Goal: Information Seeking & Learning: Learn about a topic

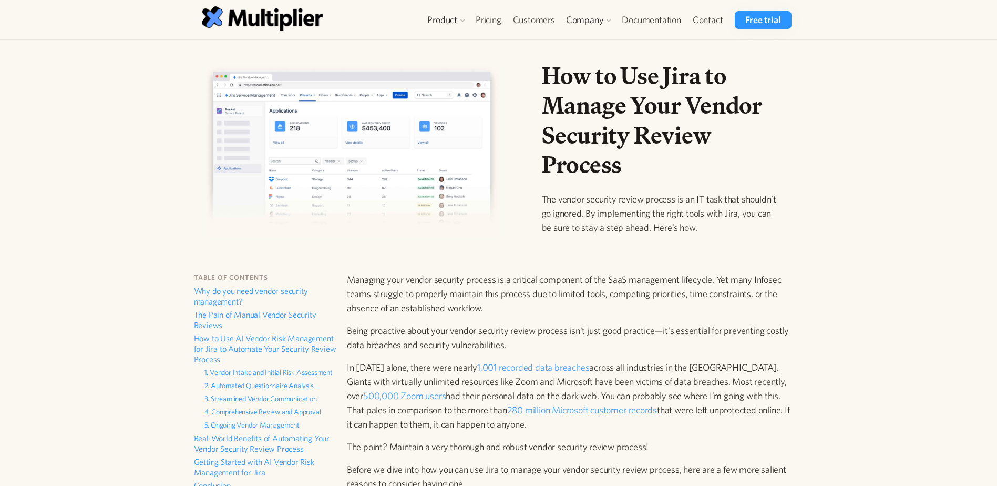
click at [378, 152] on img at bounding box center [353, 151] width 293 height 171
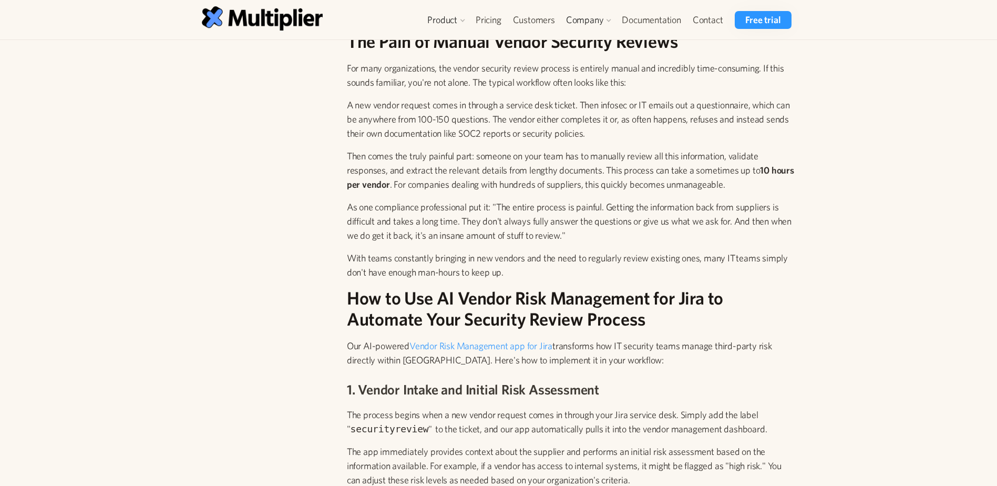
scroll to position [736, 0]
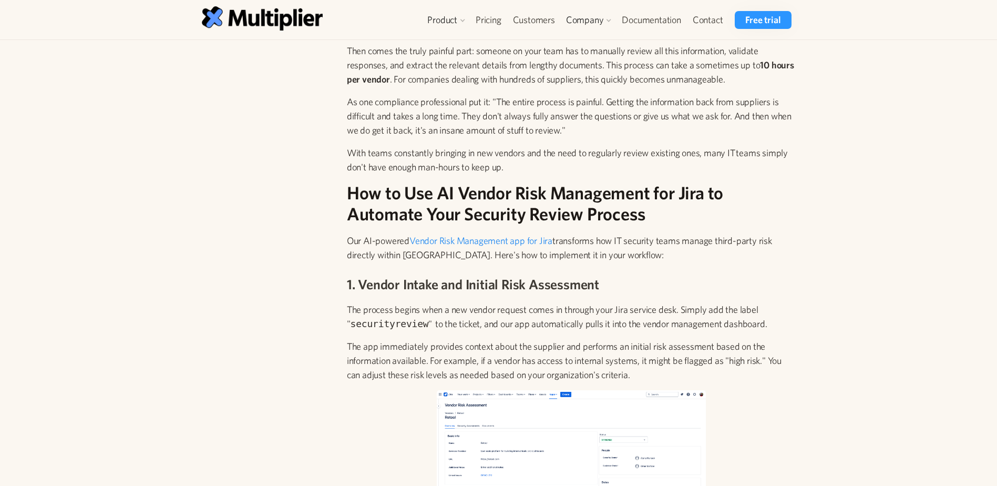
click at [519, 241] on link "Vendor Risk Management app for Jira" at bounding box center [480, 240] width 143 height 11
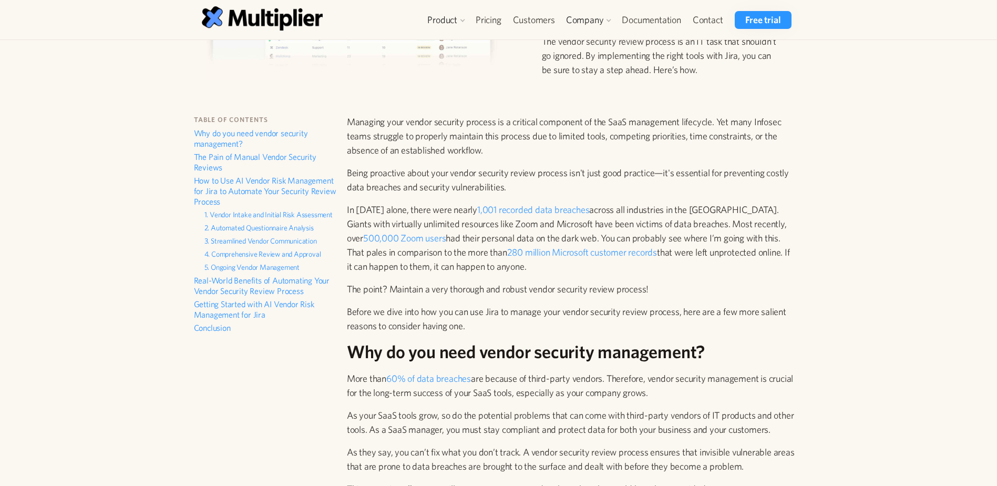
scroll to position [0, 0]
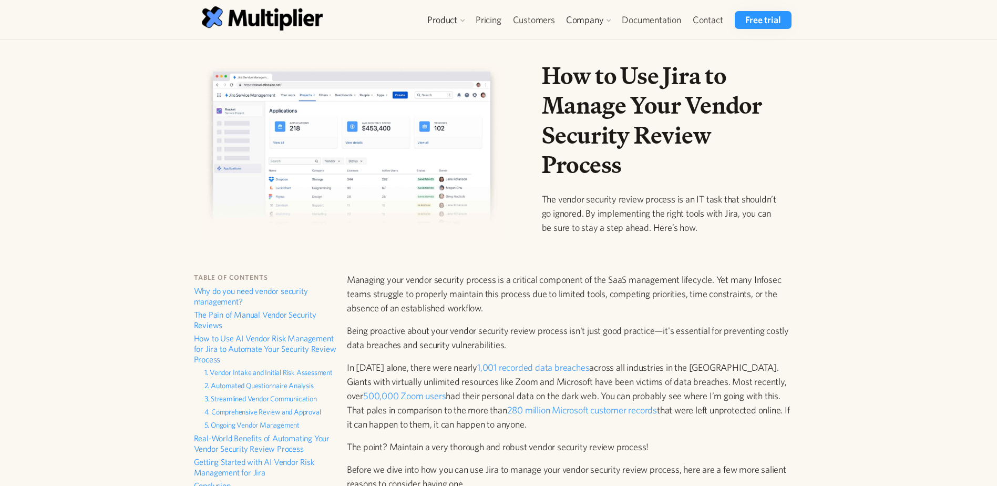
click at [491, 2] on div "Product Access Requests Access Reviews Orchestration User Management Integratio…" at bounding box center [499, 19] width 647 height 39
click at [491, 11] on link "Pricing" at bounding box center [488, 20] width 37 height 18
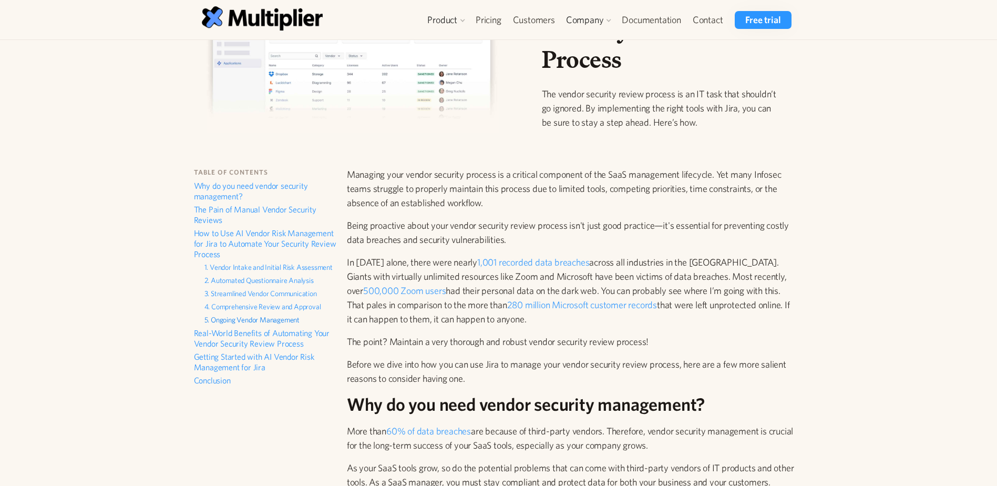
click at [278, 321] on link "5. Ongoing Vendor Management" at bounding box center [270, 320] width 132 height 13
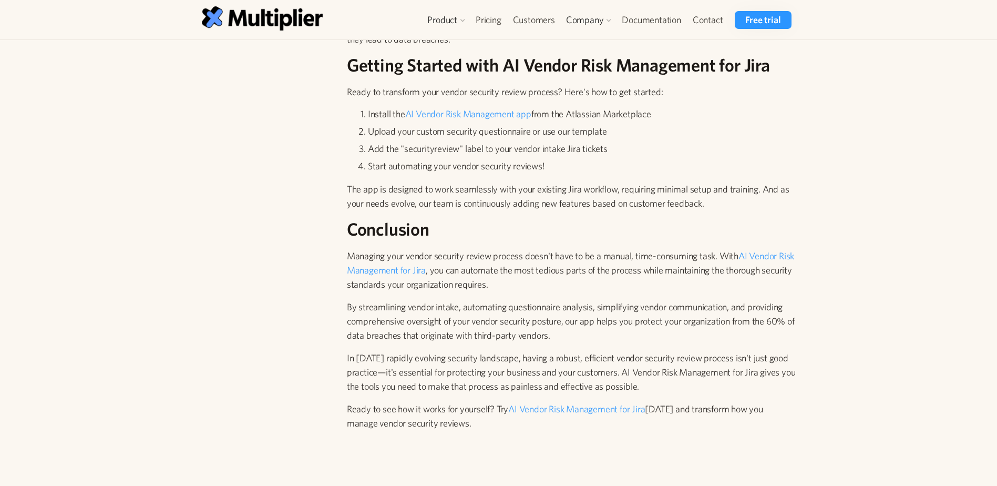
scroll to position [2262, 0]
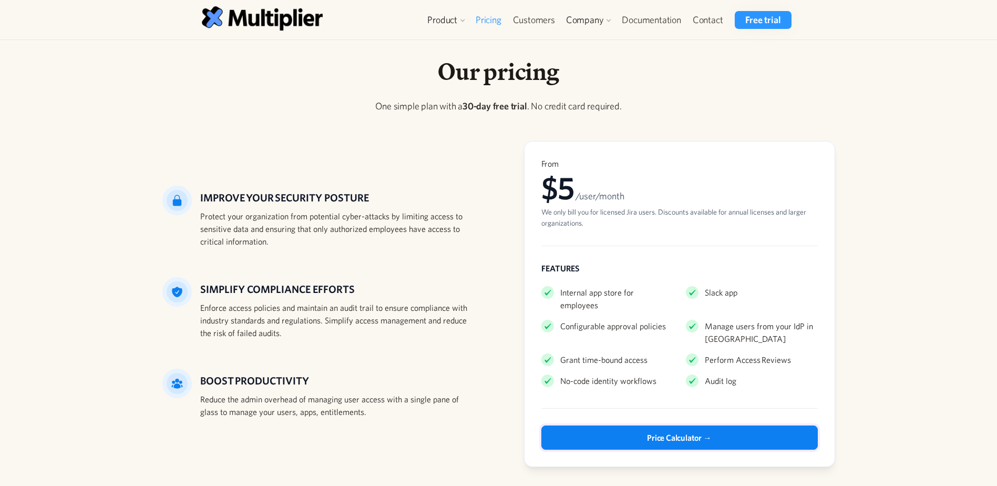
click at [709, 431] on div "Price Calculator →" at bounding box center [679, 437] width 64 height 13
